Goal: Task Accomplishment & Management: Use online tool/utility

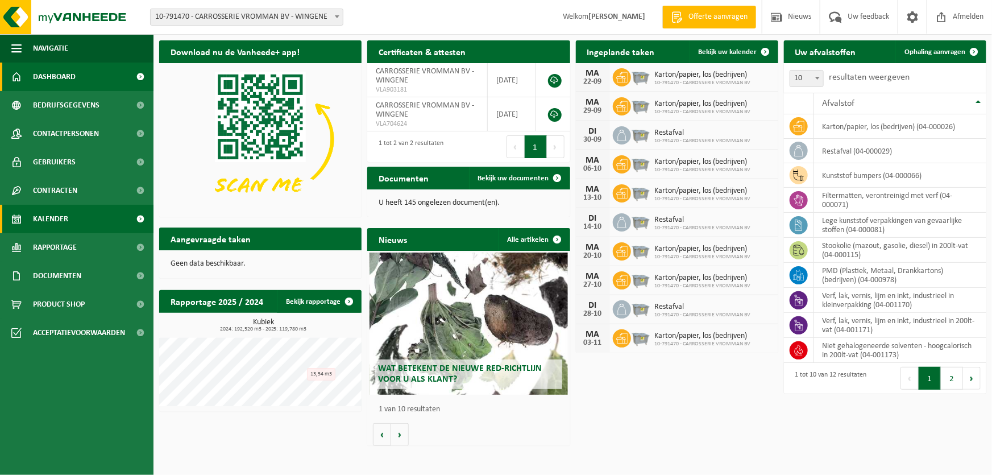
click at [74, 222] on link "Kalender" at bounding box center [77, 219] width 154 height 28
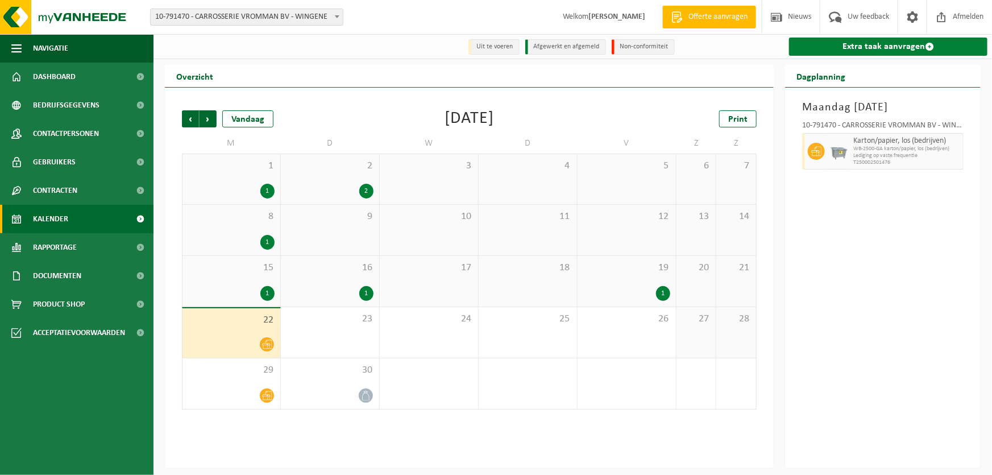
click at [824, 51] on link "Extra taak aanvragen" at bounding box center [888, 47] width 198 height 18
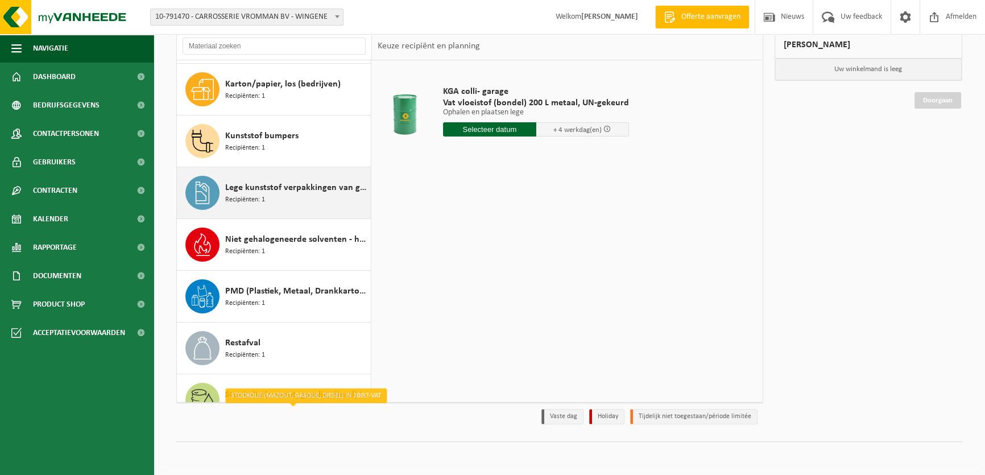
scroll to position [103, 0]
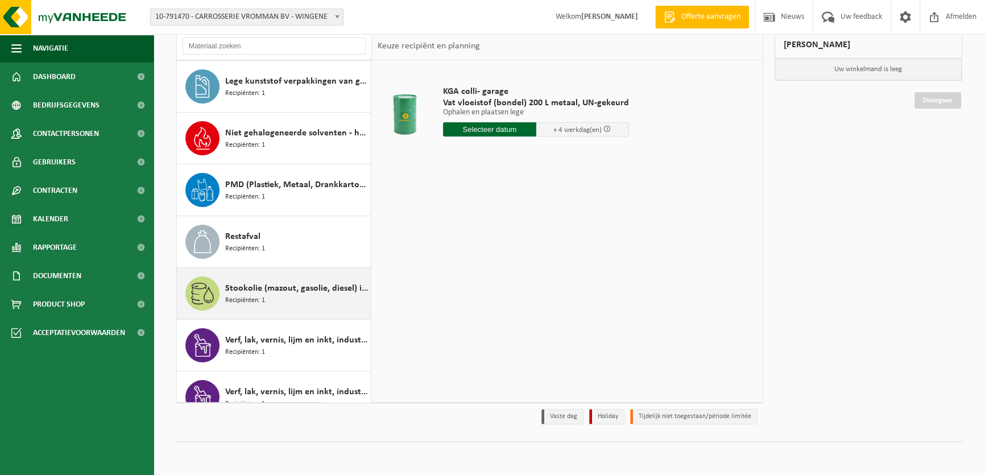
click at [272, 286] on span "Stookolie (mazout, gasolie, diesel) in 200lt-vat" at bounding box center [296, 288] width 143 height 14
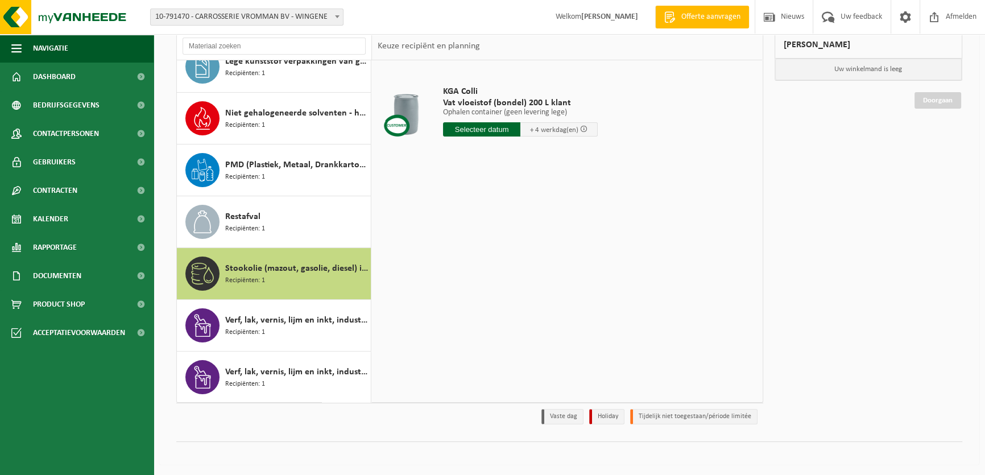
scroll to position [0, 0]
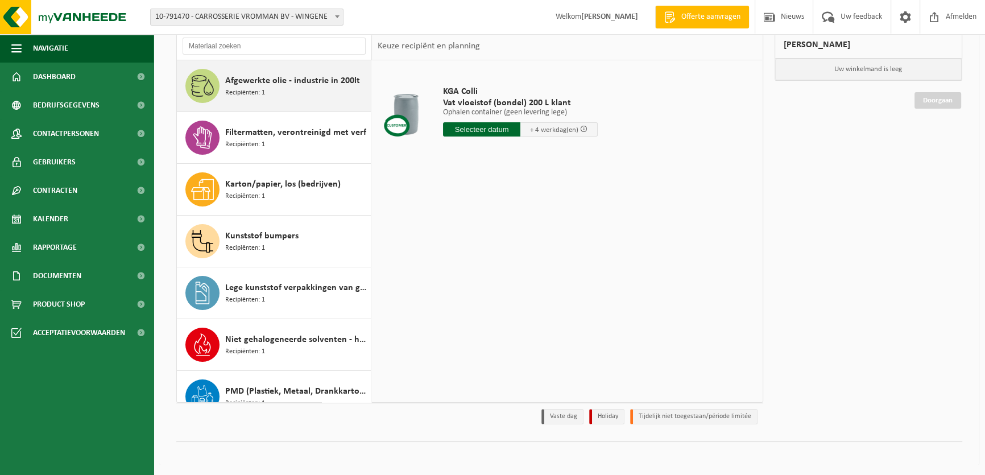
click at [246, 88] on span "Recipiënten: 1" at bounding box center [245, 93] width 40 height 11
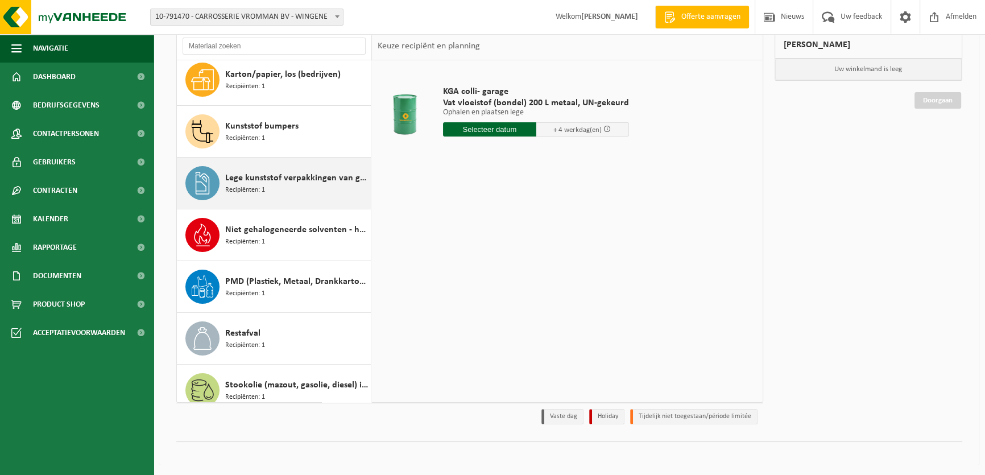
scroll to position [226, 0]
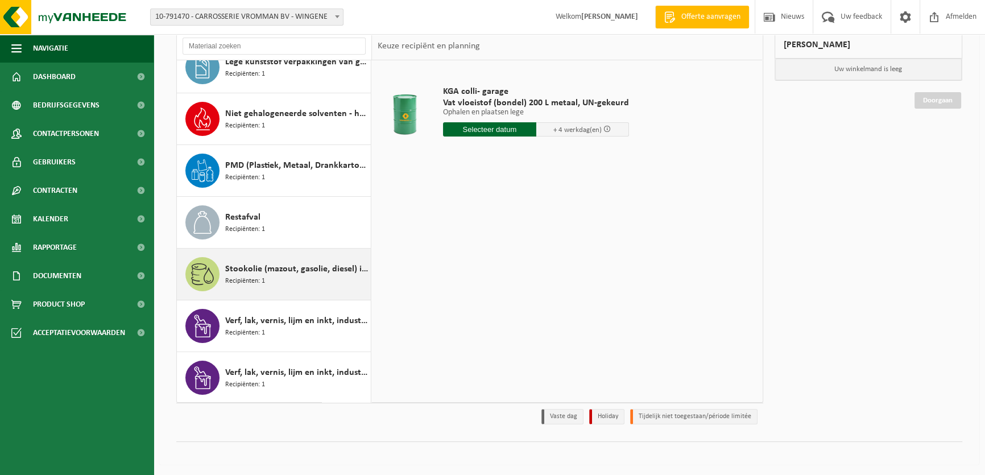
click at [300, 274] on div "Stookolie (mazout, gasolie, diesel) in 200lt-vat Recipiënten: 1" at bounding box center [296, 274] width 143 height 34
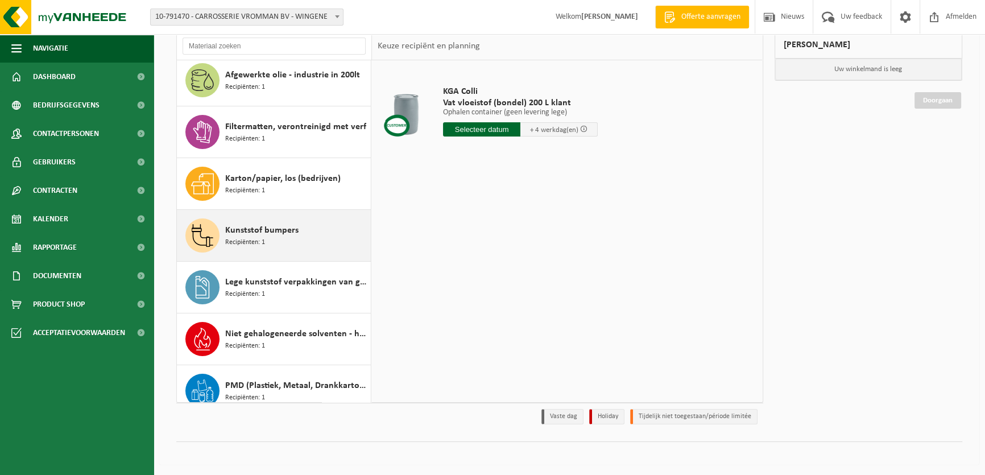
scroll to position [0, 0]
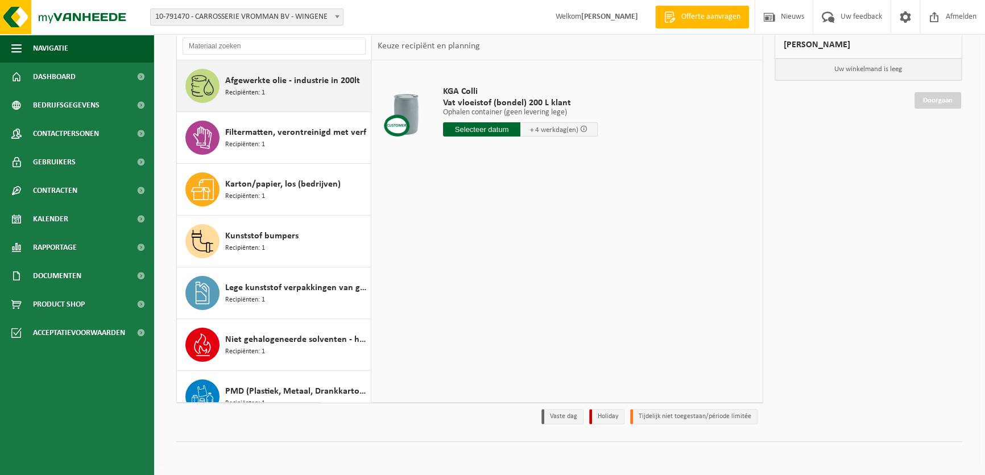
click at [250, 91] on span "Recipiënten: 1" at bounding box center [245, 93] width 40 height 11
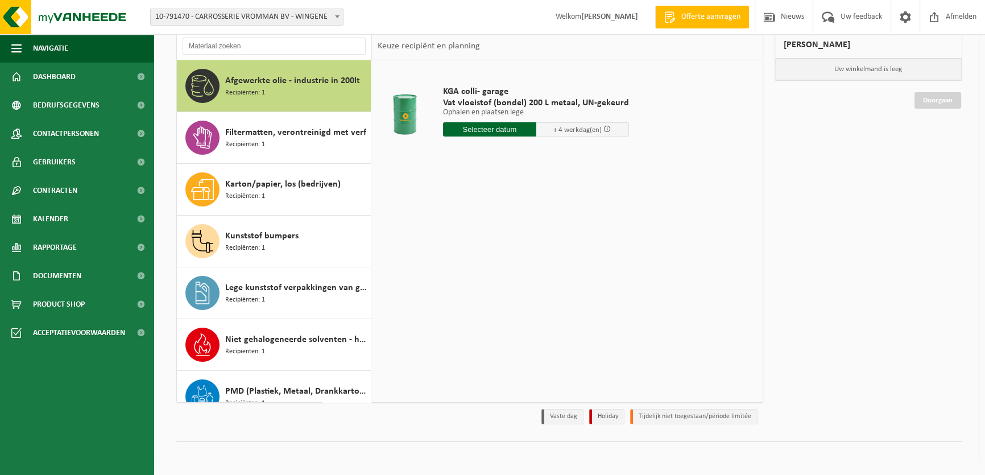
click at [296, 233] on div "Kunststof bumpers Recipiënten: 1" at bounding box center [296, 241] width 143 height 34
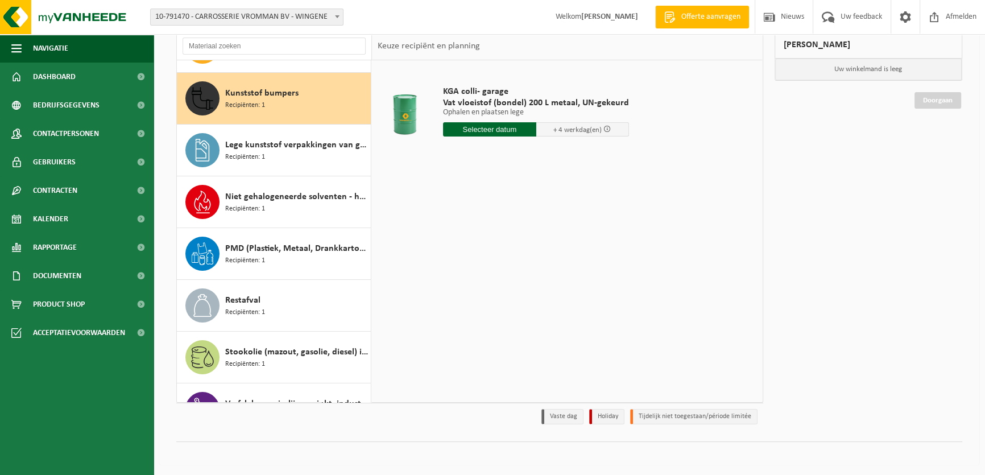
scroll to position [155, 0]
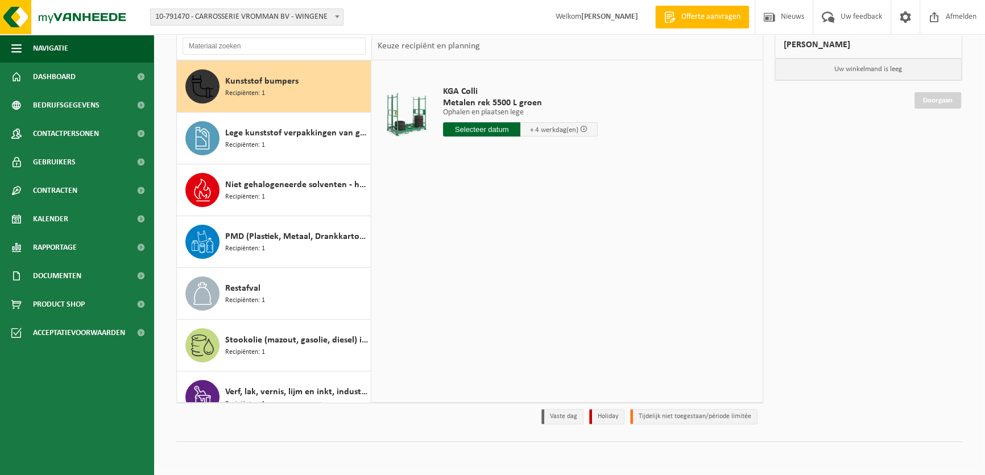
click at [478, 126] on input "text" at bounding box center [481, 129] width 77 height 14
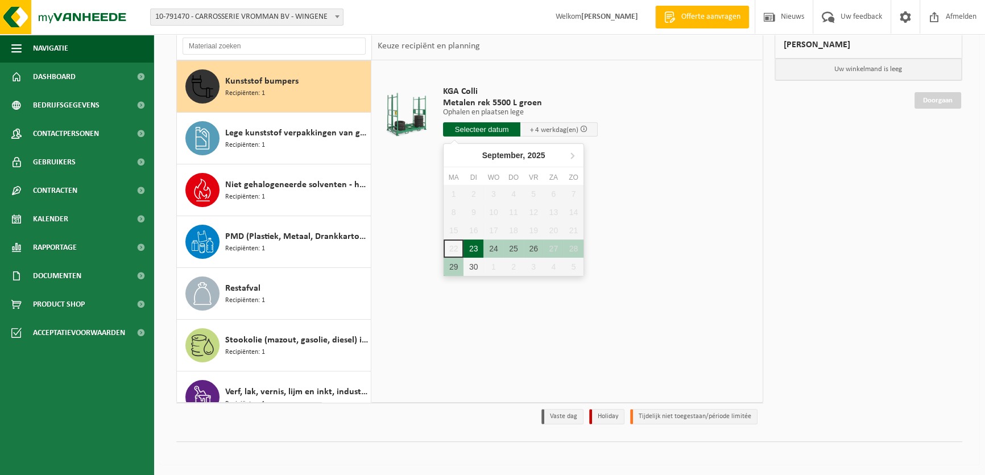
click at [475, 246] on div "23" at bounding box center [473, 248] width 20 height 18
type input "Van 2025-09-23"
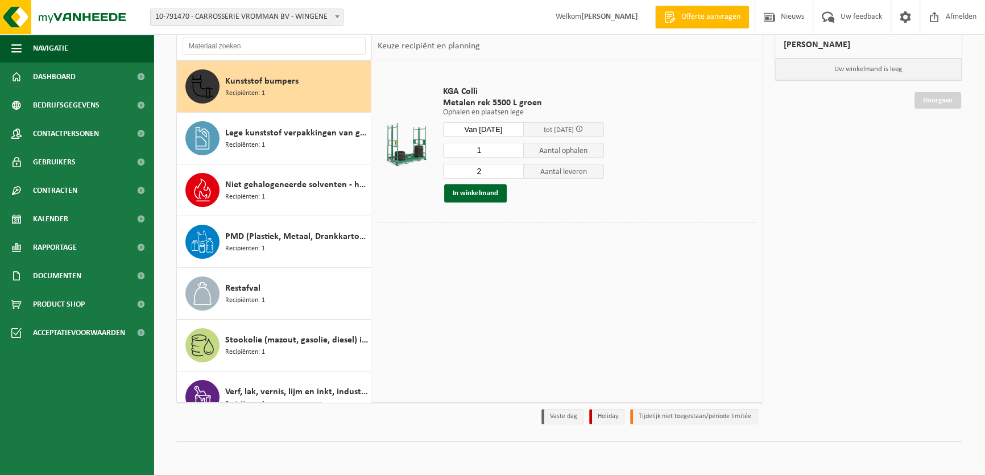
type input "1"
click at [515, 152] on input "1" at bounding box center [483, 150] width 81 height 15
click at [515, 173] on input "1" at bounding box center [483, 171] width 81 height 15
type input "0"
click at [515, 172] on input "0" at bounding box center [483, 171] width 81 height 15
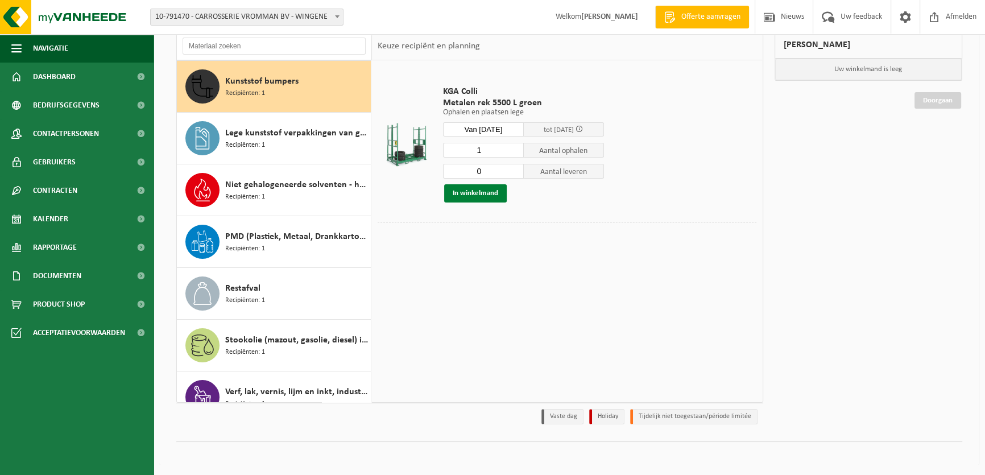
click at [471, 188] on button "In winkelmand" at bounding box center [475, 193] width 63 height 18
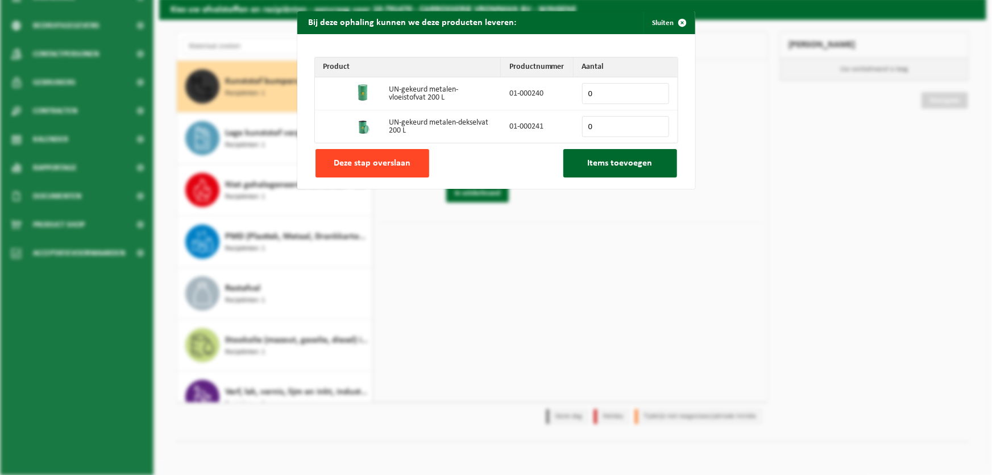
click at [349, 160] on span "Deze stap overslaan" at bounding box center [372, 163] width 77 height 9
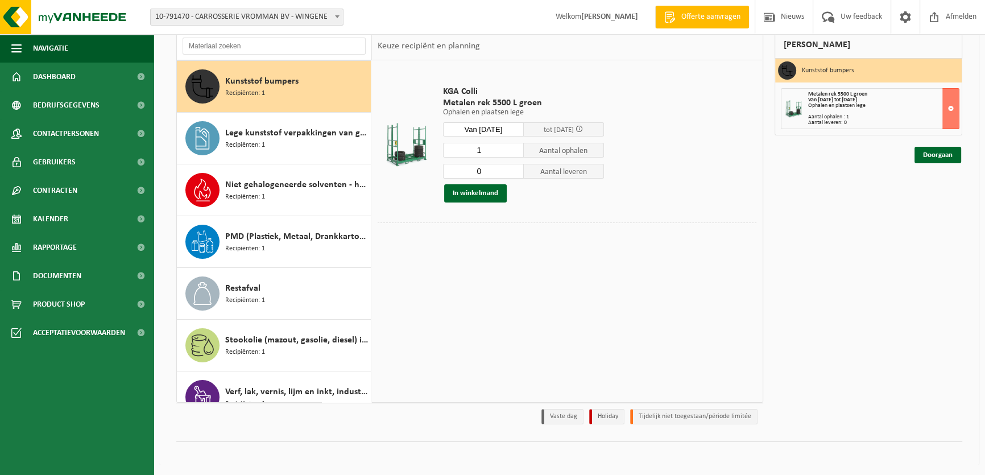
scroll to position [0, 0]
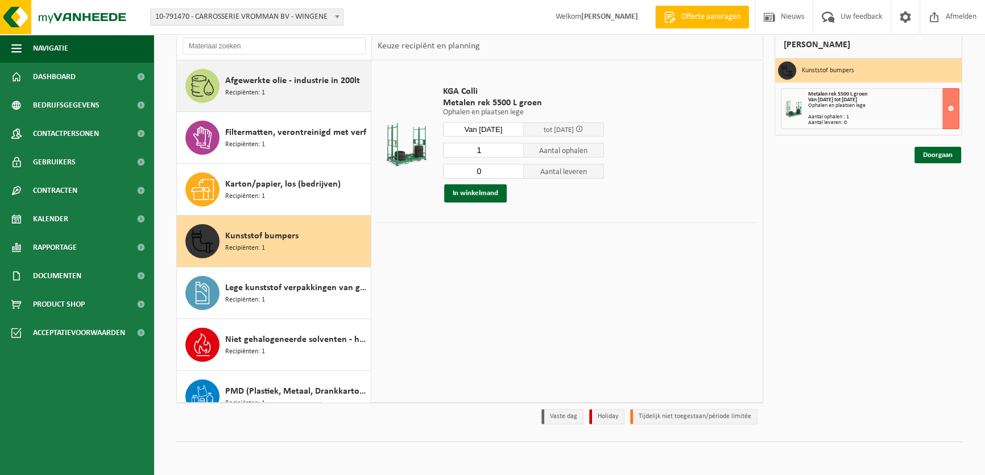
click at [296, 88] on div "Afgewerkte olie - industrie in 200lt Recipiënten: 1" at bounding box center [296, 86] width 143 height 34
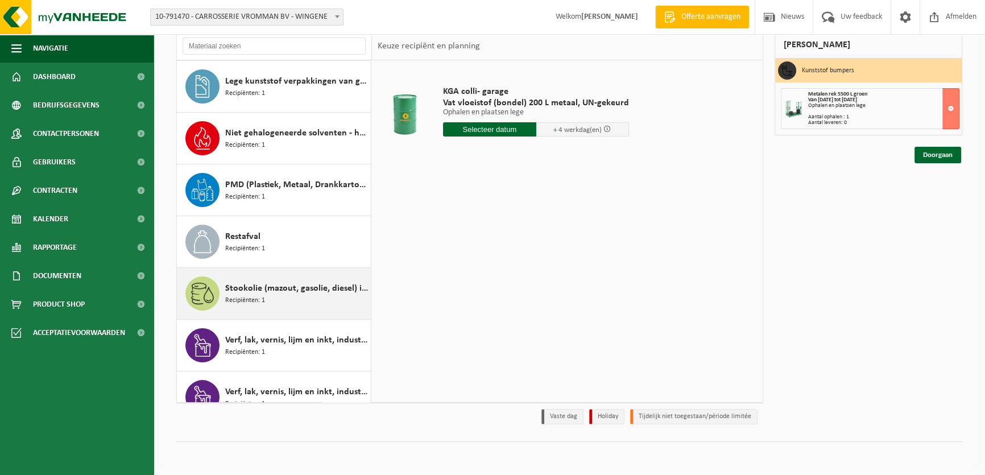
click at [273, 296] on div "Stookolie (mazout, gasolie, diesel) in 200lt-vat Recipiënten: 1" at bounding box center [296, 293] width 143 height 34
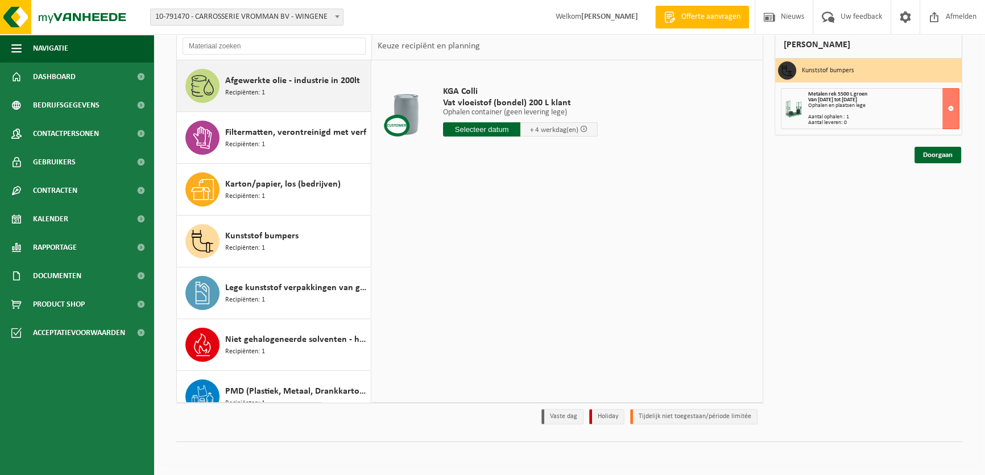
click at [284, 74] on span "Afgewerkte olie - industrie in 200lt" at bounding box center [292, 81] width 135 height 14
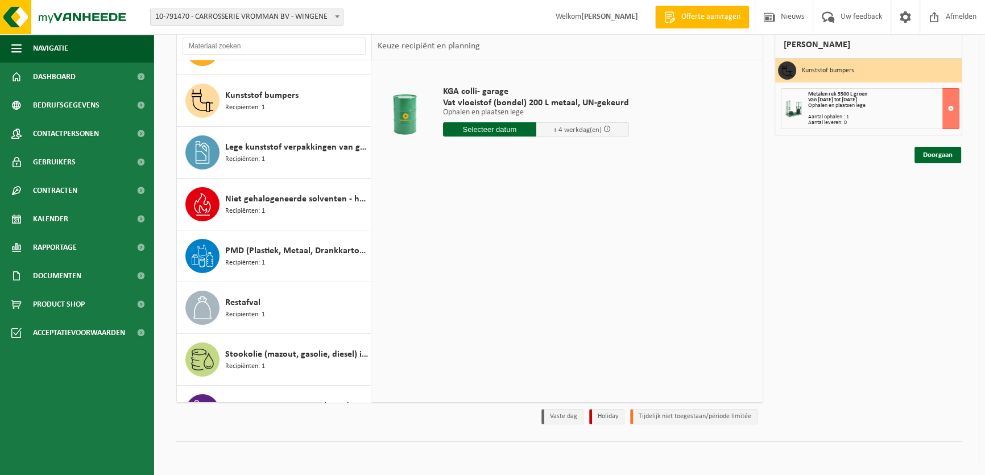
scroll to position [226, 0]
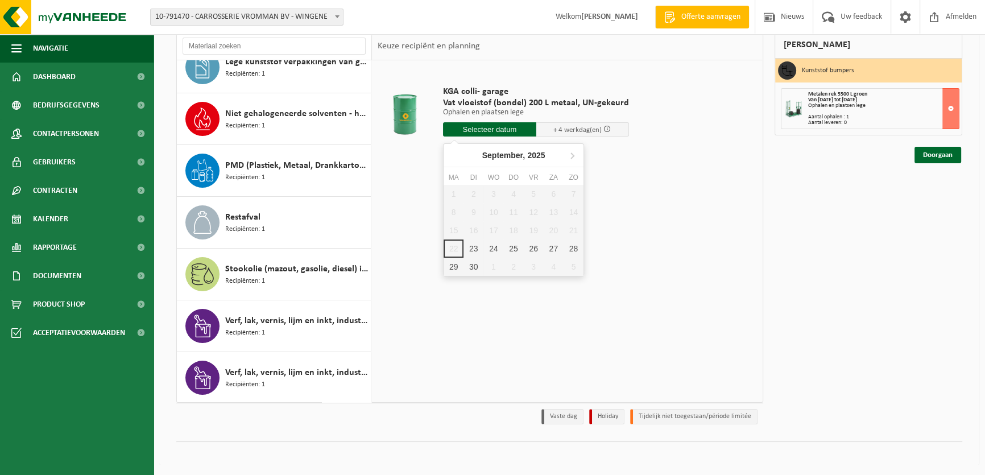
click at [460, 123] on input "text" at bounding box center [489, 129] width 93 height 14
click at [471, 248] on div "23" at bounding box center [473, 248] width 20 height 18
type input "Van 2025-09-23"
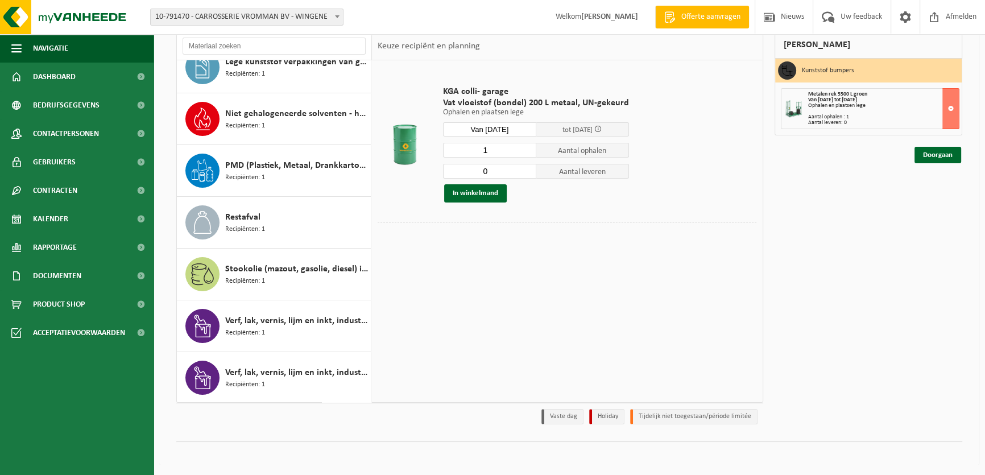
type input "0"
click at [525, 173] on input "0" at bounding box center [489, 171] width 93 height 15
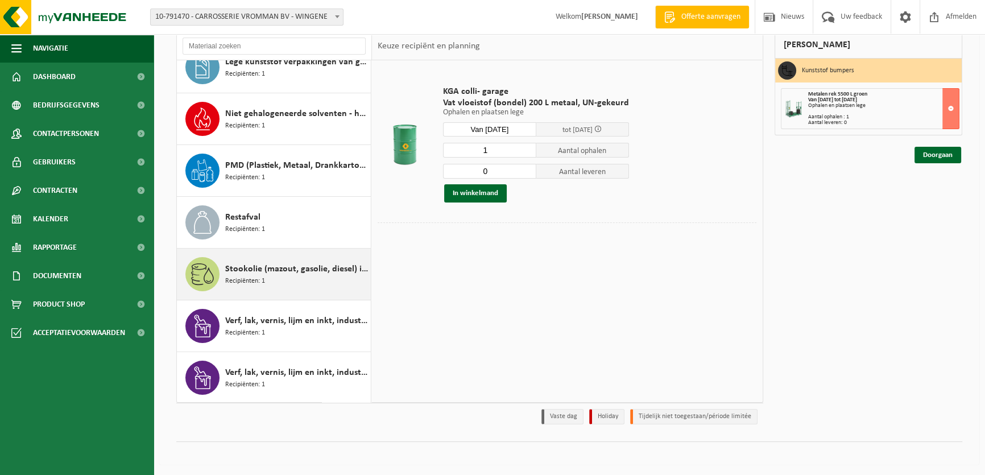
click at [287, 278] on div "Stookolie (mazout, gasolie, diesel) in 200lt-vat Recipiënten: 1" at bounding box center [296, 274] width 143 height 34
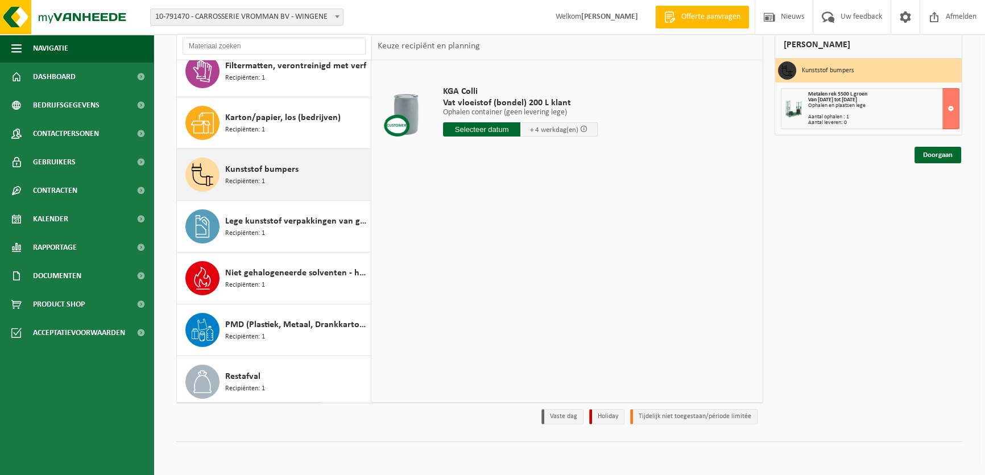
scroll to position [0, 0]
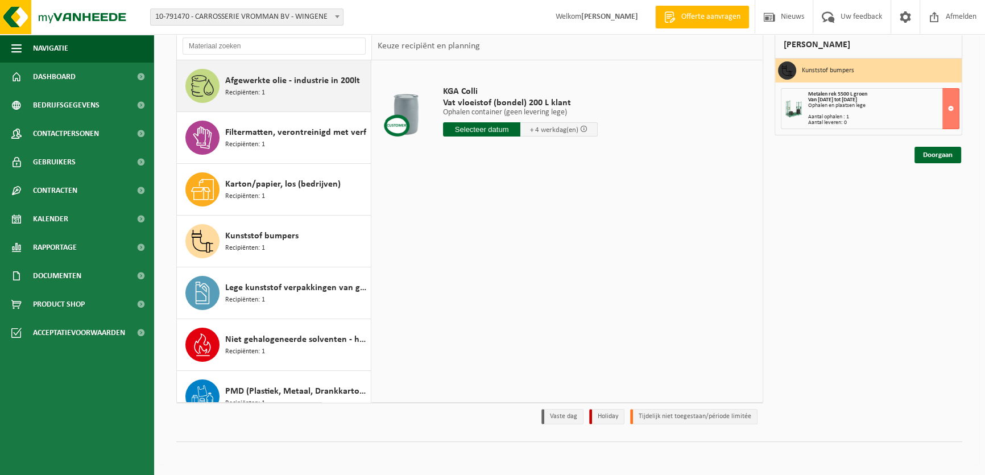
click at [336, 88] on div "Afgewerkte olie - industrie in 200lt Recipiënten: 1" at bounding box center [296, 86] width 143 height 34
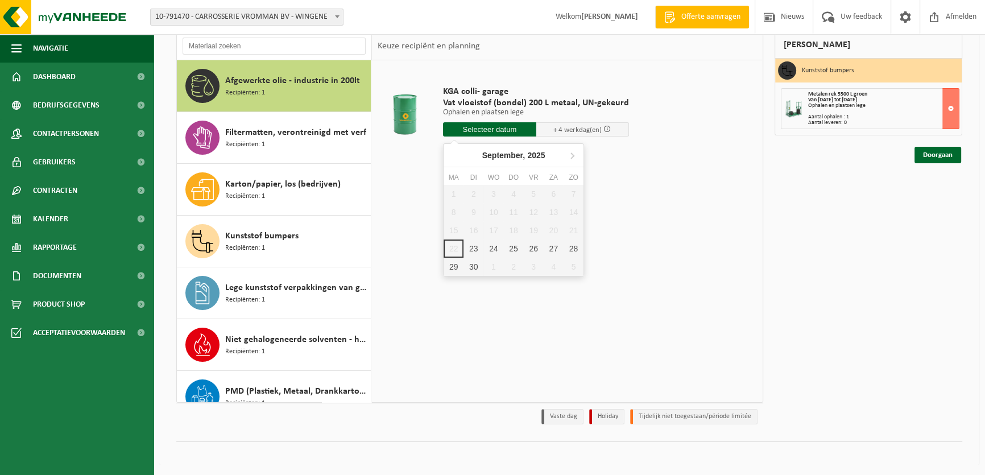
click at [461, 125] on input "text" at bounding box center [489, 129] width 93 height 14
click at [474, 248] on div "23" at bounding box center [473, 248] width 20 height 18
type input "Van 2025-09-23"
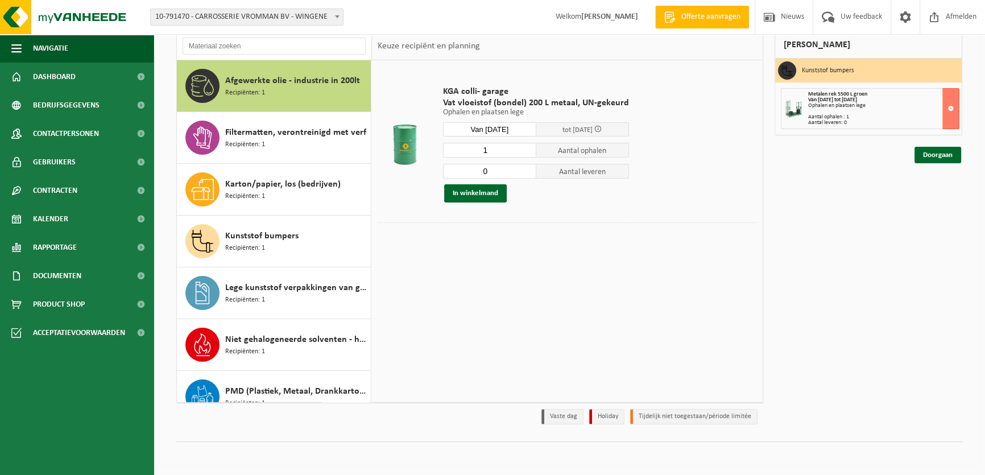
type input "0"
click at [525, 173] on input "0" at bounding box center [489, 171] width 93 height 15
click at [493, 197] on button "In winkelmand" at bounding box center [475, 193] width 63 height 18
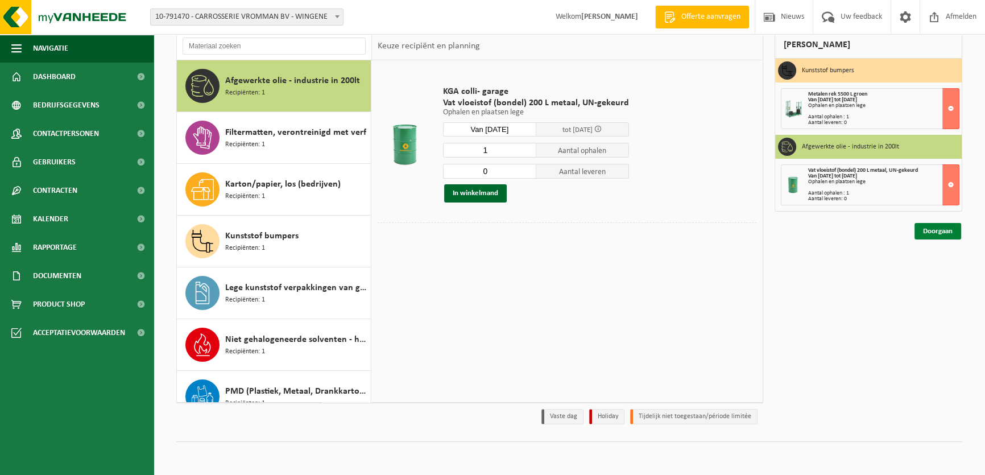
click at [933, 229] on link "Doorgaan" at bounding box center [937, 231] width 47 height 16
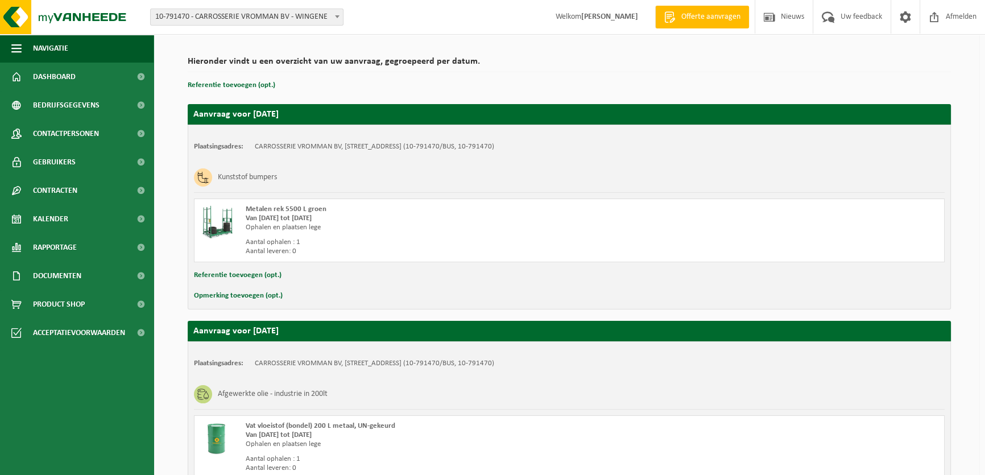
scroll to position [179, 0]
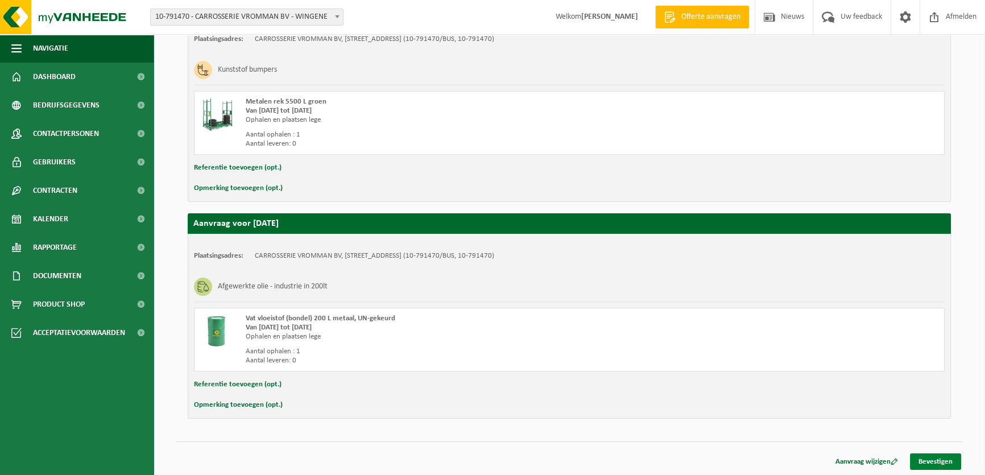
click at [938, 458] on link "Bevestigen" at bounding box center [935, 461] width 51 height 16
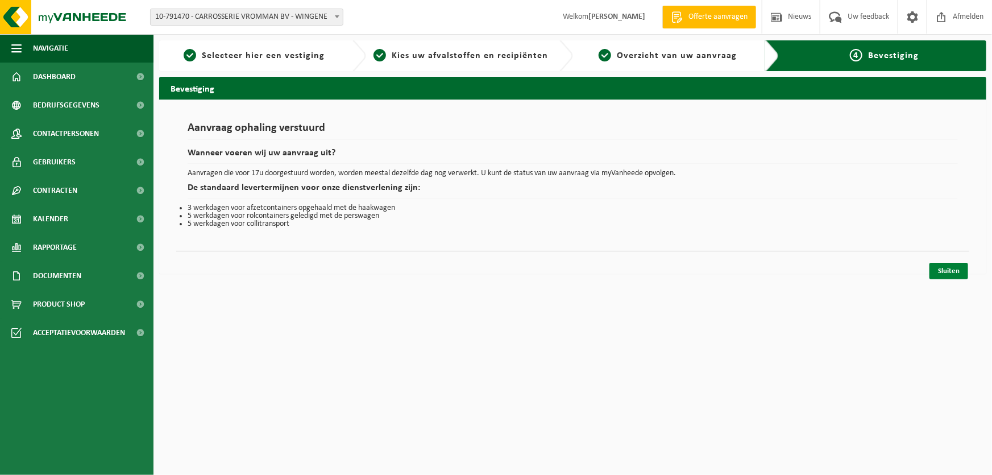
click at [950, 270] on link "Sluiten" at bounding box center [949, 271] width 39 height 16
